Goal: Register for event/course

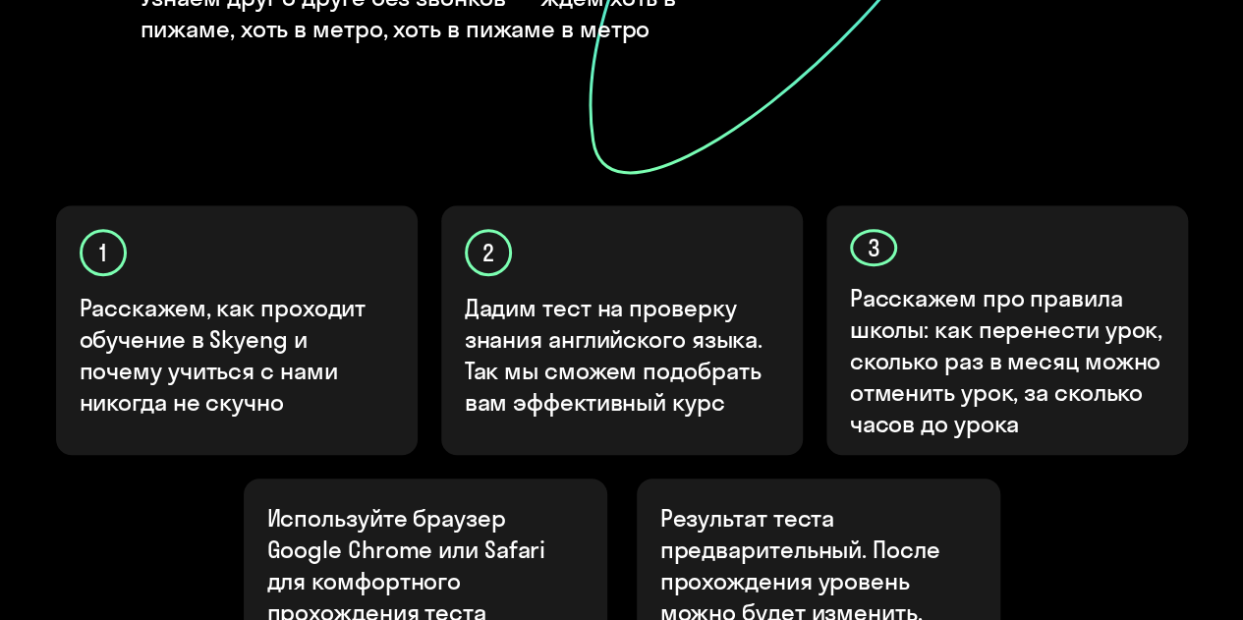
scroll to position [12, 0]
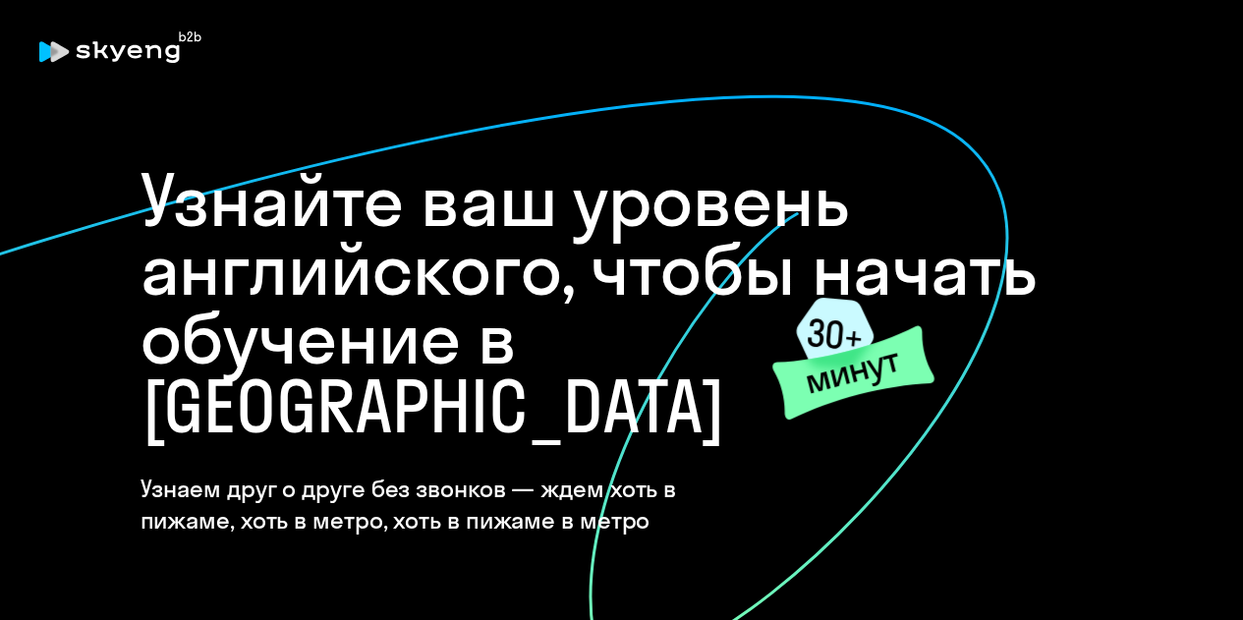
drag, startPoint x: 1151, startPoint y: 1, endPoint x: 556, endPoint y: 121, distance: 606.4
click at [556, 121] on icon at bounding box center [437, 380] width 1146 height 574
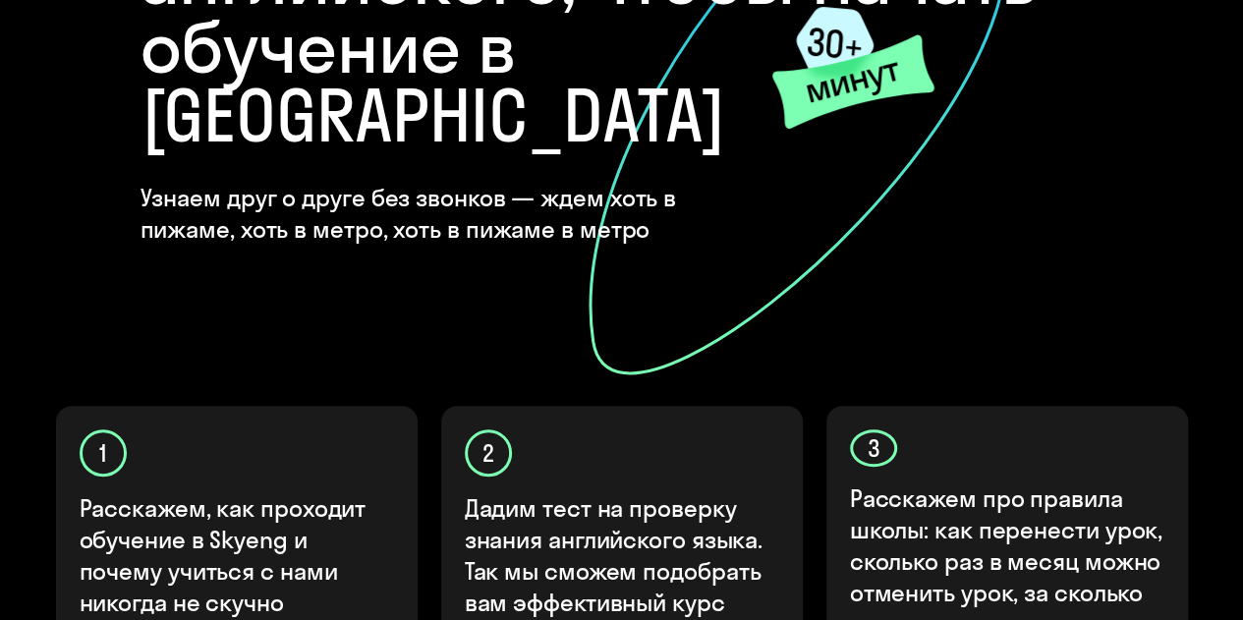
scroll to position [590, 0]
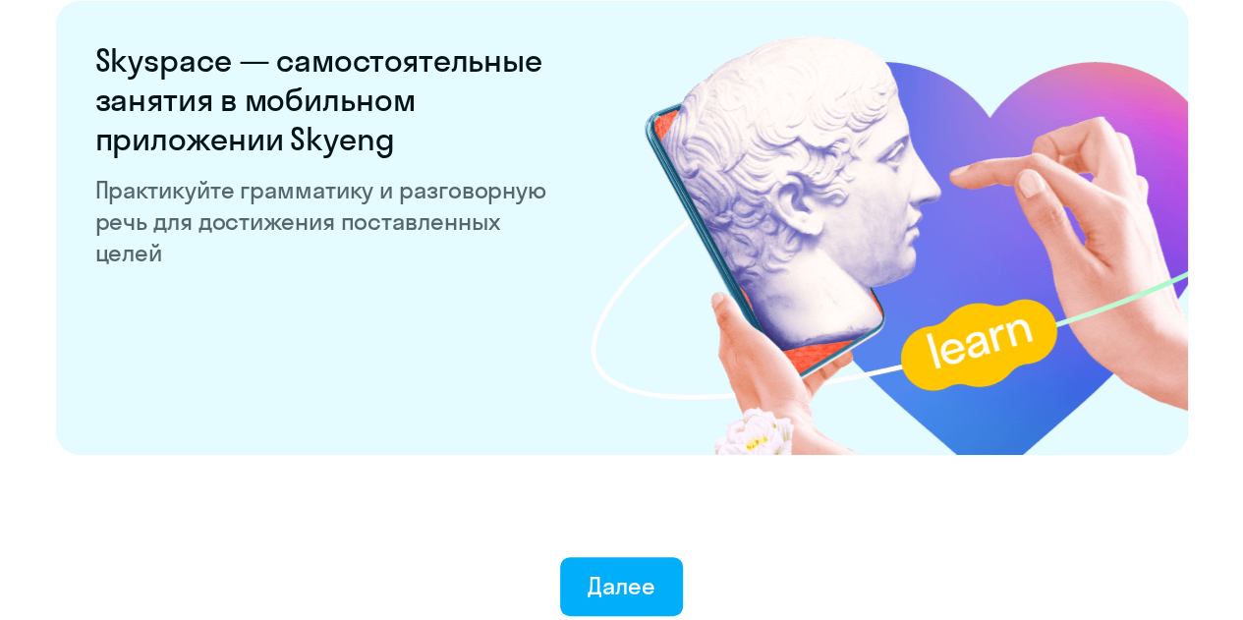
scroll to position [3934, 0]
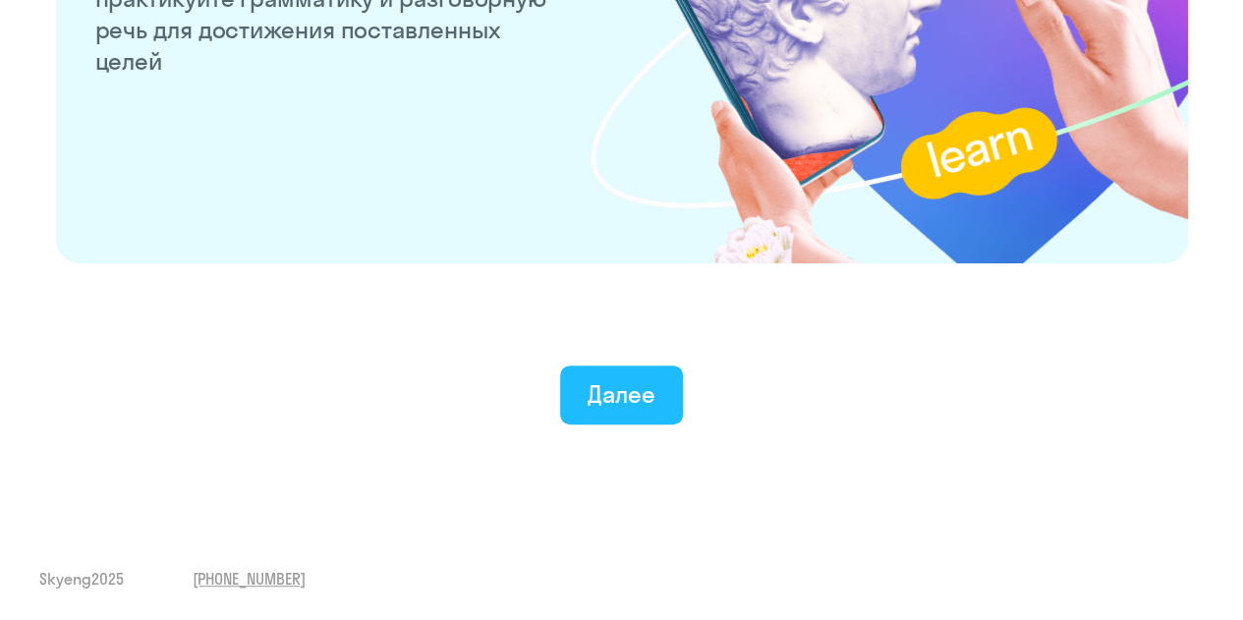
click at [618, 398] on div "Далее" at bounding box center [622, 393] width 68 height 31
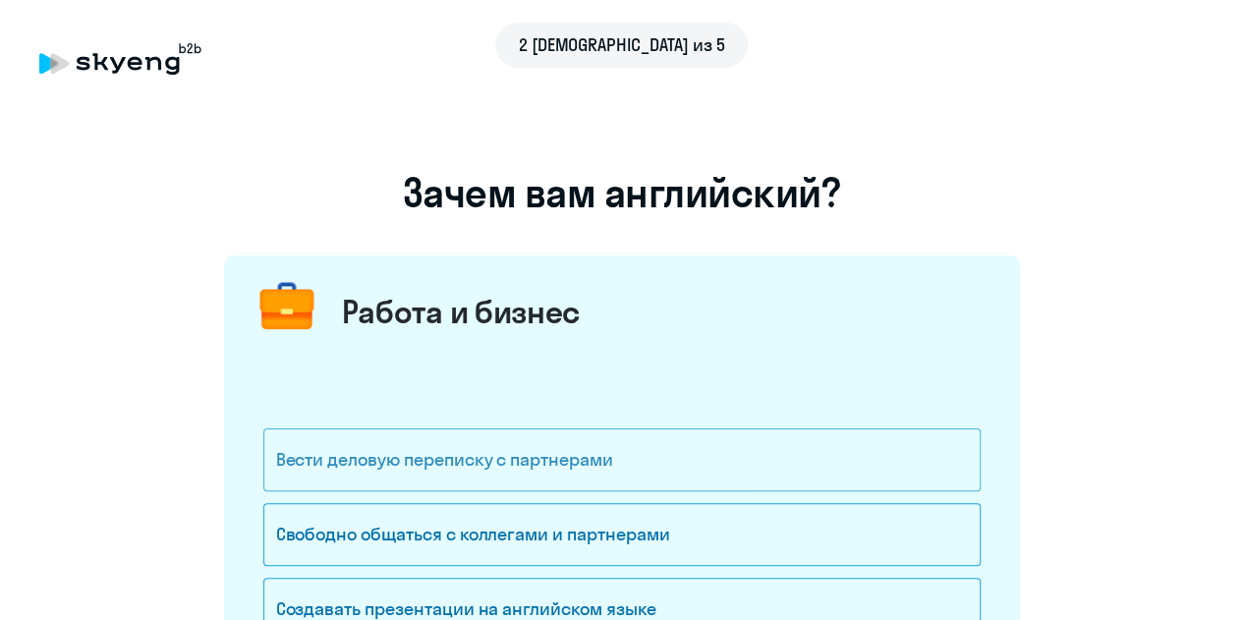
scroll to position [197, 0]
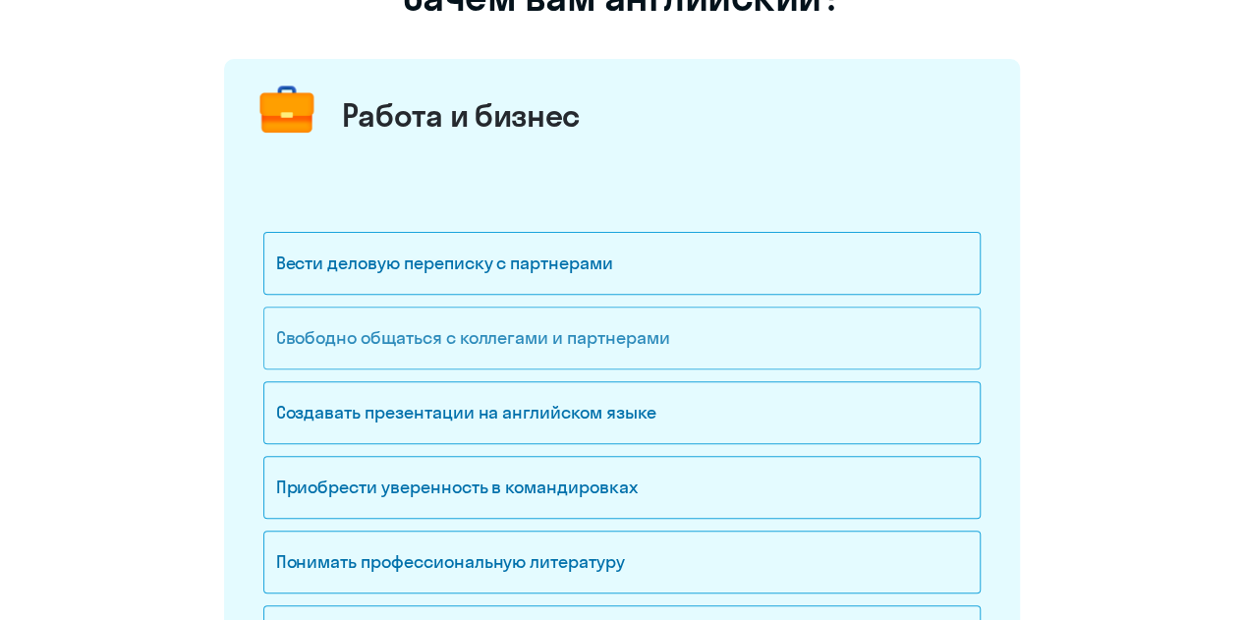
click at [487, 333] on div "Свободно общаться с коллегами и партнерами" at bounding box center [621, 338] width 717 height 63
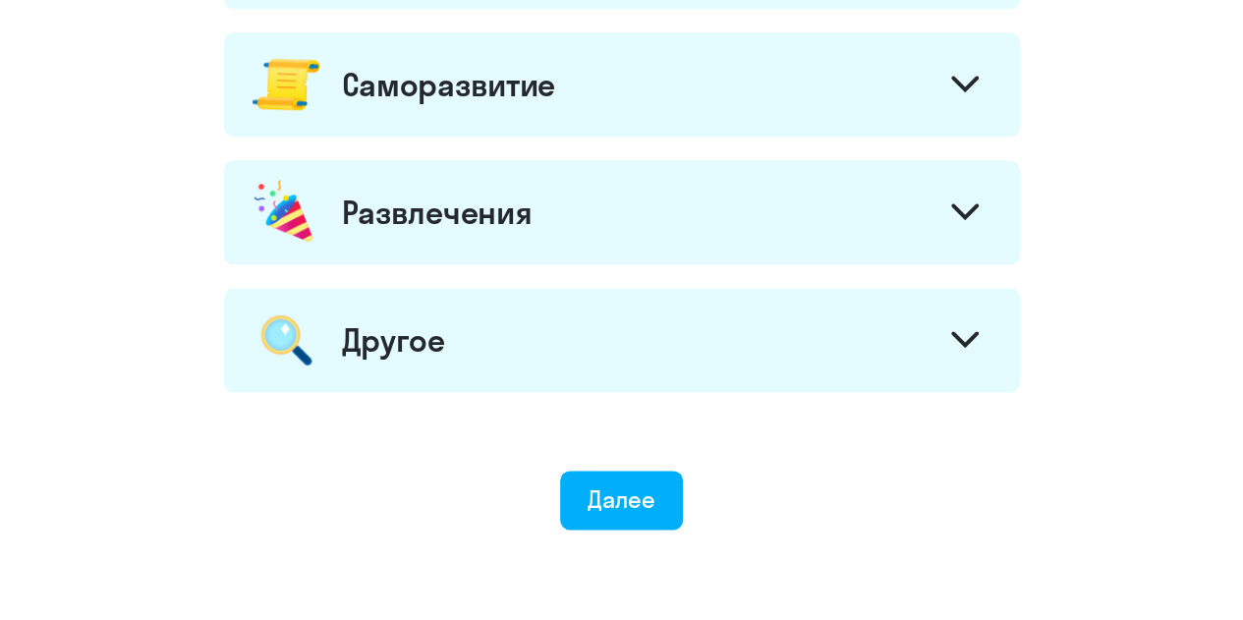
scroll to position [1250, 0]
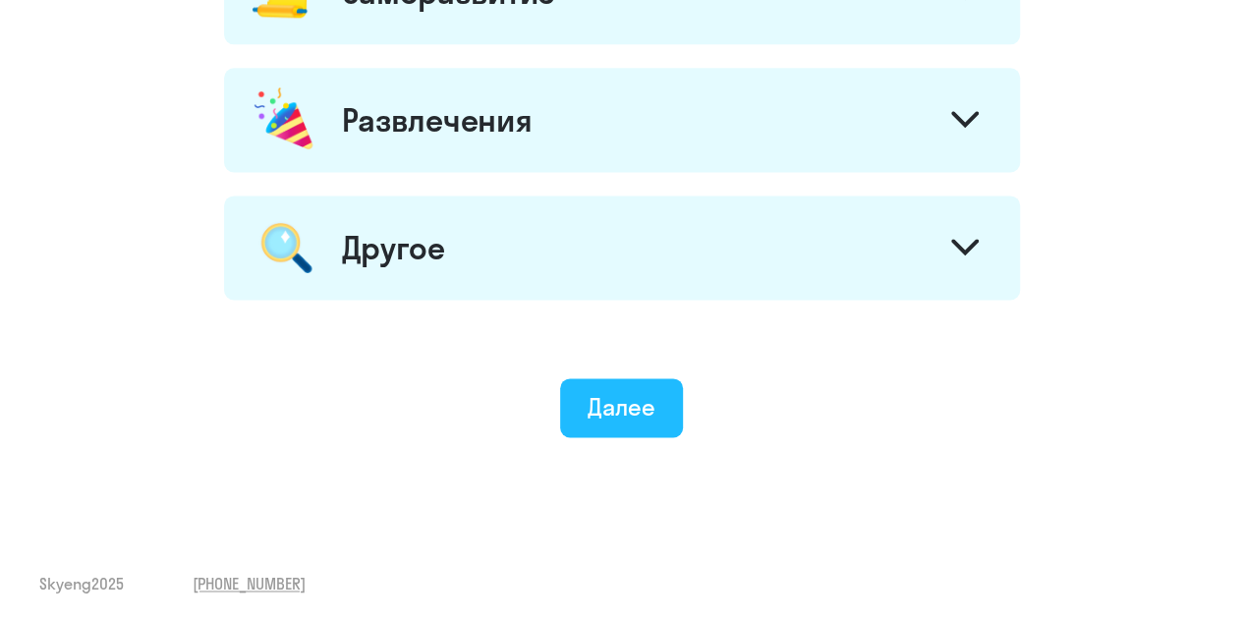
click at [611, 406] on div "Далее" at bounding box center [622, 406] width 68 height 31
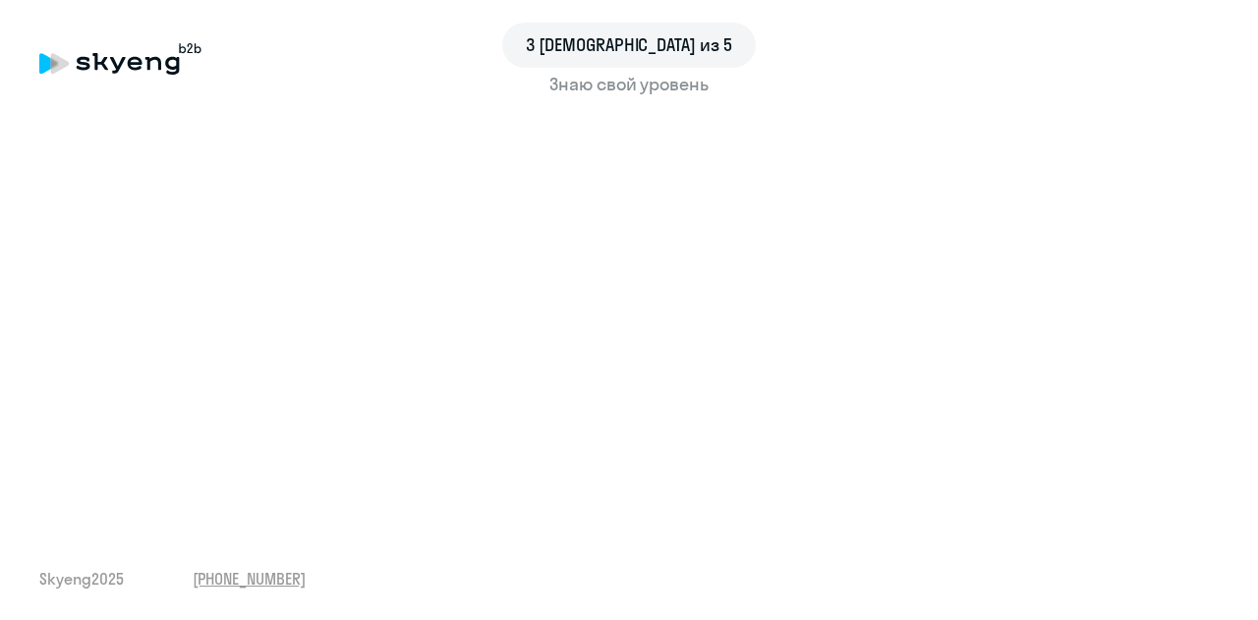
click at [610, 88] on div "Знаю свой уровень" at bounding box center [628, 85] width 1179 height 26
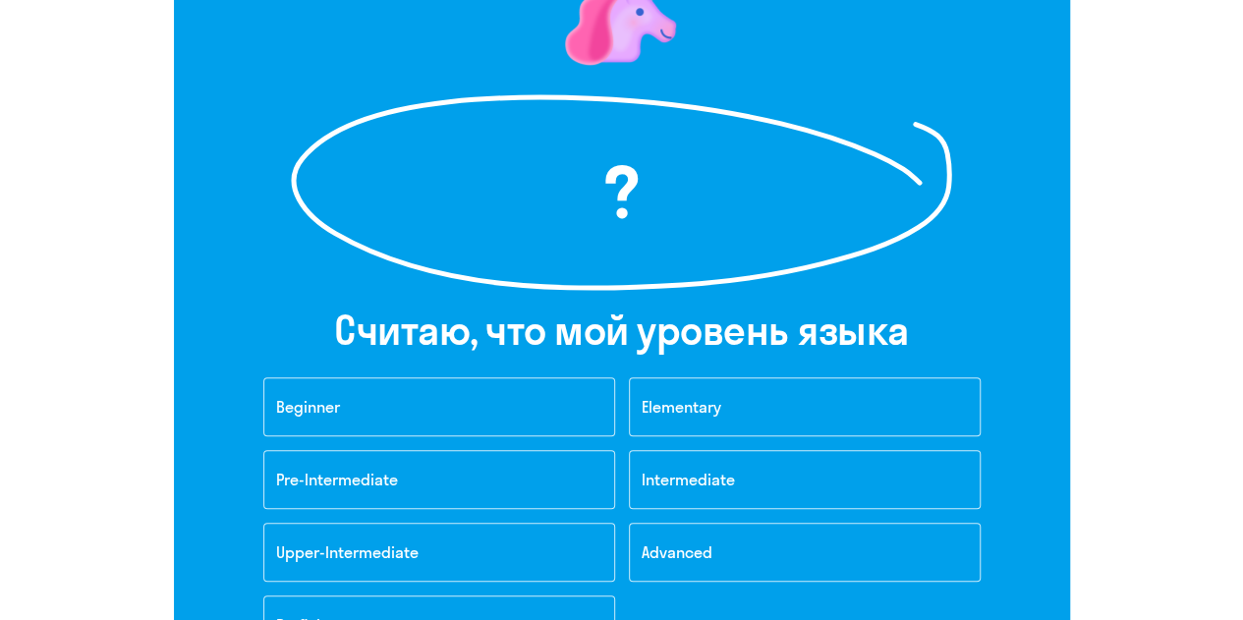
scroll to position [295, 0]
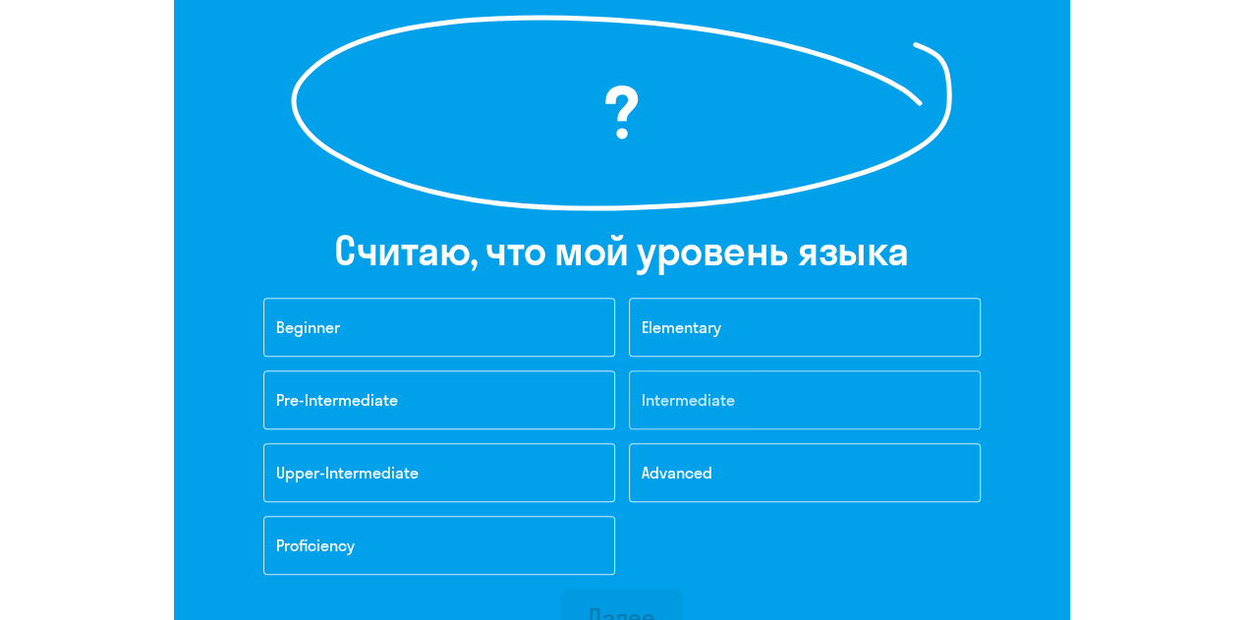
click at [727, 394] on span "Intermediate" at bounding box center [688, 400] width 93 height 20
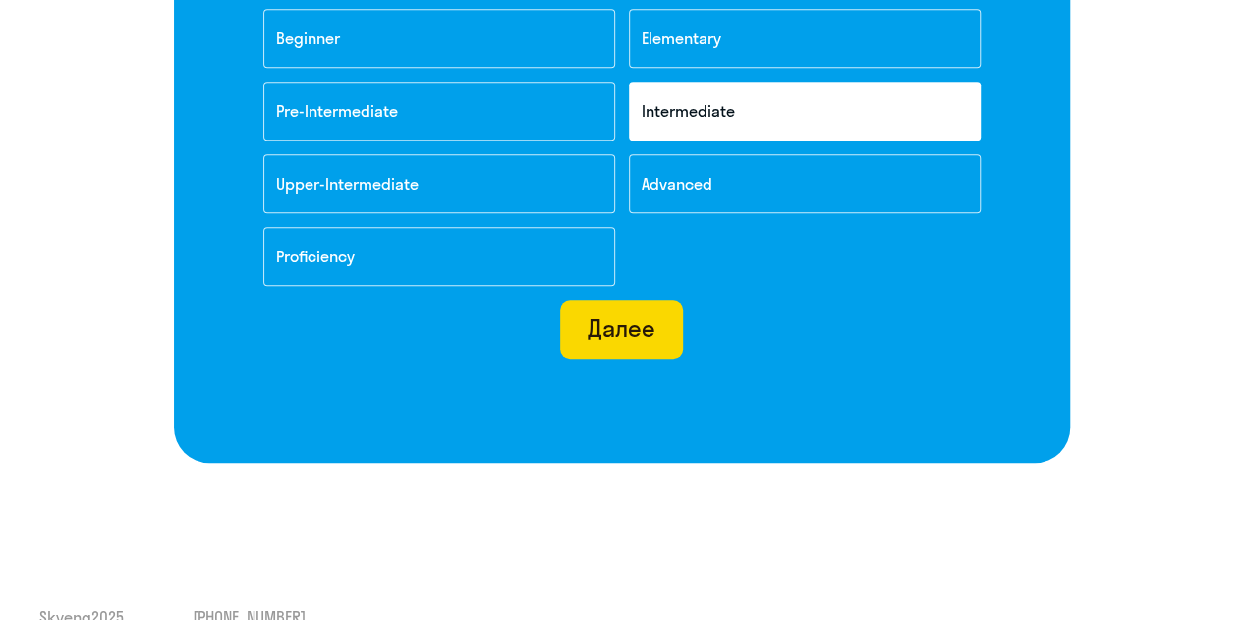
scroll to position [590, 0]
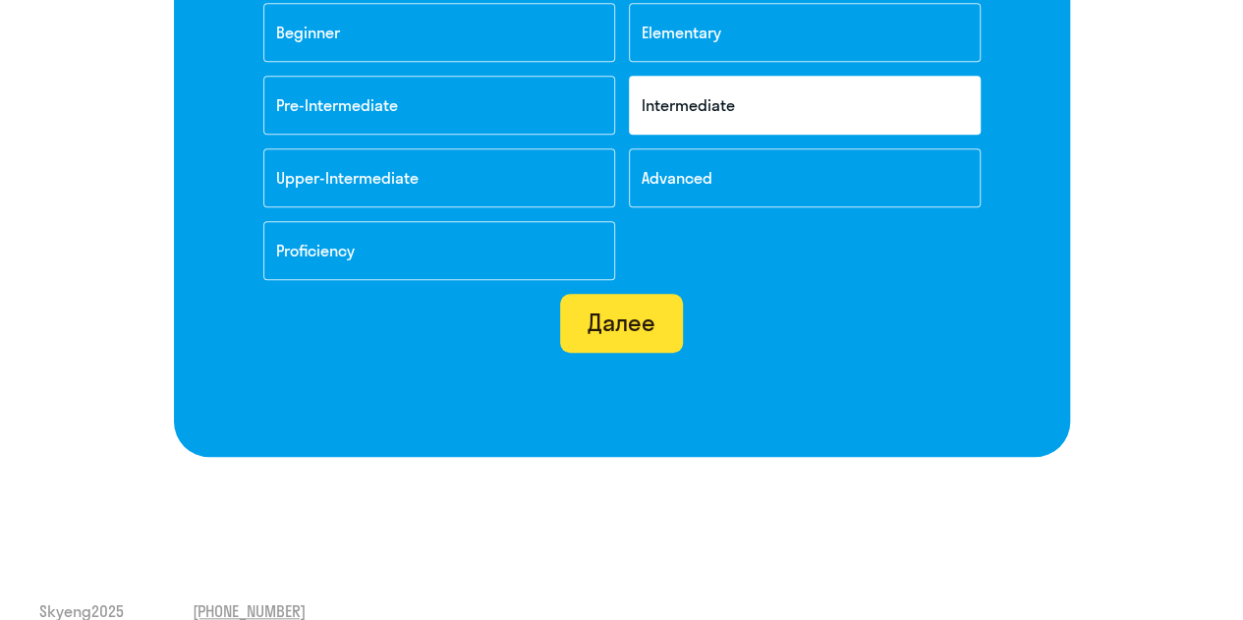
click at [641, 347] on button "Далее" at bounding box center [621, 323] width 123 height 59
click at [621, 307] on div "Далее" at bounding box center [622, 322] width 68 height 31
